Goal: Task Accomplishment & Management: Use online tool/utility

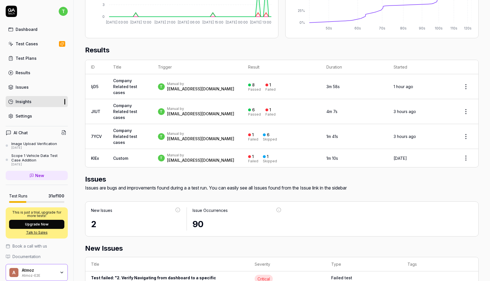
scroll to position [174, 0]
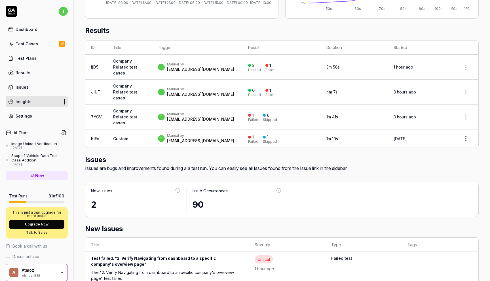
click at [117, 65] on link "Company Related test cases" at bounding box center [125, 67] width 24 height 17
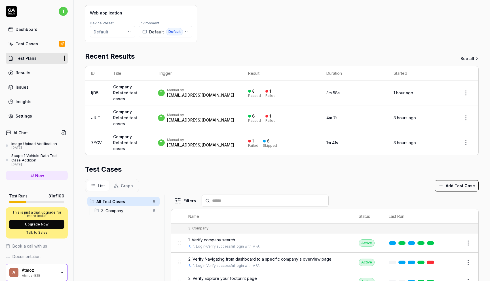
scroll to position [63, 0]
click at [121, 92] on link "Company Related test cases" at bounding box center [125, 93] width 24 height 17
click at [124, 96] on td "Company Related test cases" at bounding box center [129, 93] width 45 height 25
click at [126, 94] on link "Company Related test cases" at bounding box center [125, 93] width 24 height 17
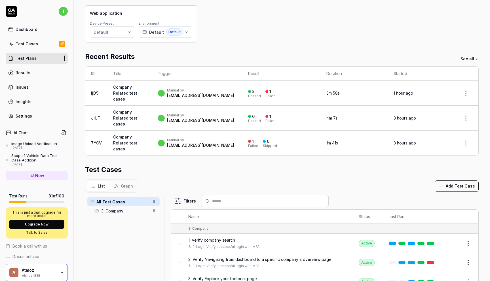
click at [132, 87] on td "Company Related test cases" at bounding box center [129, 93] width 45 height 25
click at [127, 93] on link "Company Related test cases" at bounding box center [125, 93] width 24 height 17
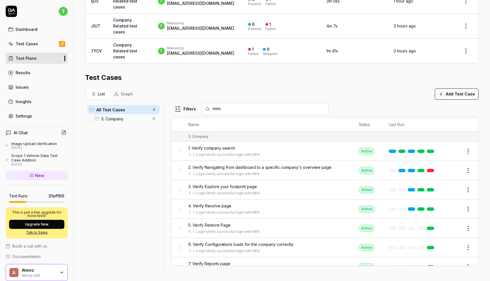
click at [274, 167] on span "2. Verify Navigating from dashboard to a specific company's overview page" at bounding box center [259, 167] width 143 height 6
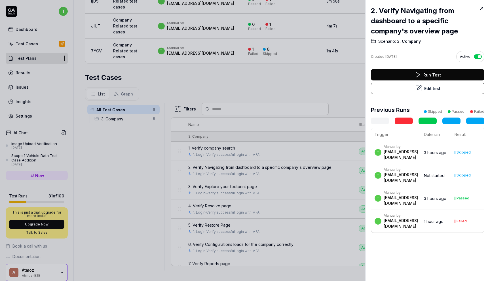
click at [274, 167] on div at bounding box center [245, 140] width 490 height 281
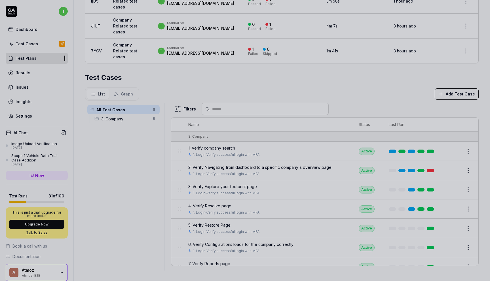
click at [274, 167] on div at bounding box center [245, 140] width 490 height 281
click at [273, 164] on div at bounding box center [245, 140] width 490 height 281
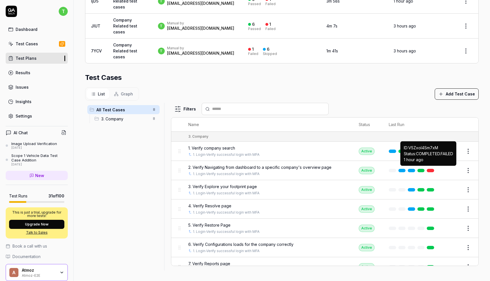
click at [429, 169] on link at bounding box center [430, 170] width 7 height 3
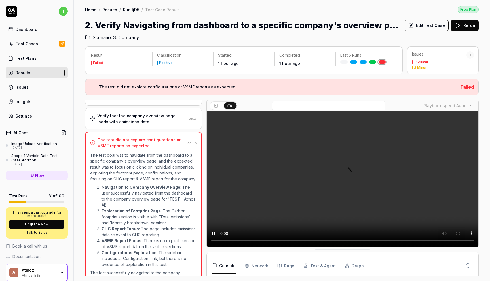
scroll to position [100, 0]
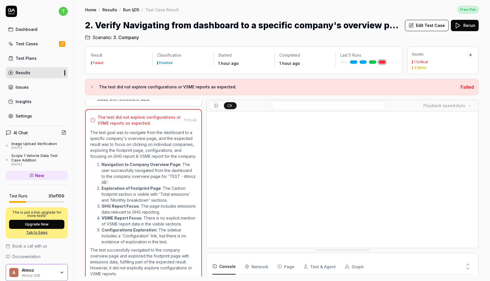
click at [432, 25] on button "Edit Test Case" at bounding box center [427, 25] width 44 height 11
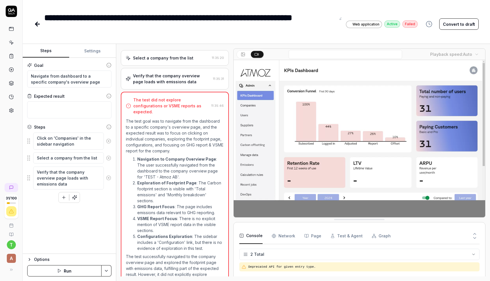
scroll to position [73, 0]
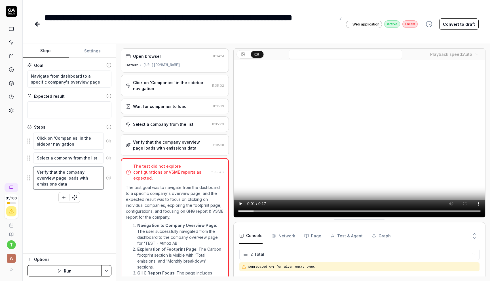
click at [71, 182] on textarea "Verify that the company overview page loads with emissions data" at bounding box center [68, 178] width 71 height 23
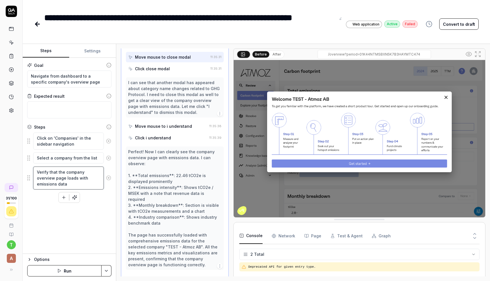
scroll to position [201, 0]
click at [38, 185] on textarea "Verify that the company overview page loads with emissions data" at bounding box center [68, 178] width 71 height 23
click at [37, 185] on textarea "Verify that the company overview page loads with emissions data" at bounding box center [68, 178] width 71 height 23
type textarea "*"
type textarea "Verify that the company overview page loads with temissions data"
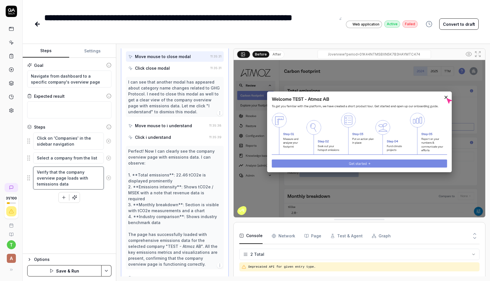
type textarea "*"
type textarea "Verify that the company overview page loads with toemissions data"
type textarea "*"
type textarea "Verify that the company overview page loads with totemissions data"
type textarea "*"
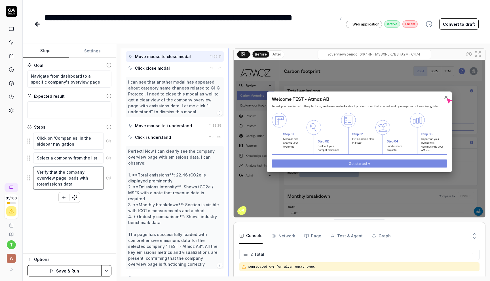
type textarea "Verify that the company overview page loads with totaemissions data"
type textarea "*"
type textarea "Verify that the company overview page loads with totalemissions data"
type textarea "*"
click at [67, 186] on textarea "Verify that the company overview page loads with total emissions data" at bounding box center [68, 178] width 71 height 23
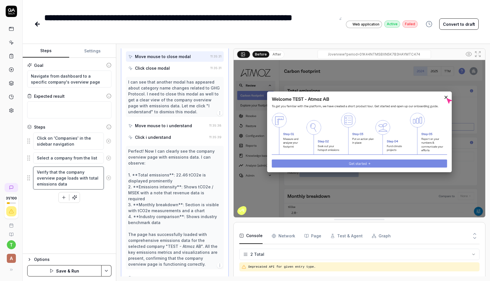
type textarea "Verify that the company overview page loads with total emissions data"
click at [75, 274] on button "Save & Run" at bounding box center [64, 270] width 74 height 11
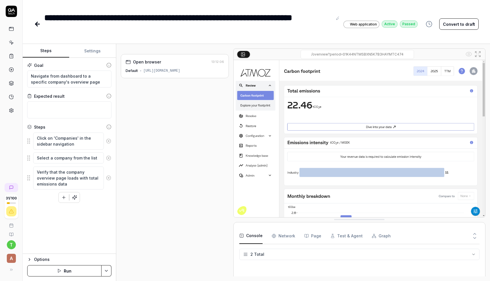
type textarea "*"
